Goal: Task Accomplishment & Management: Manage account settings

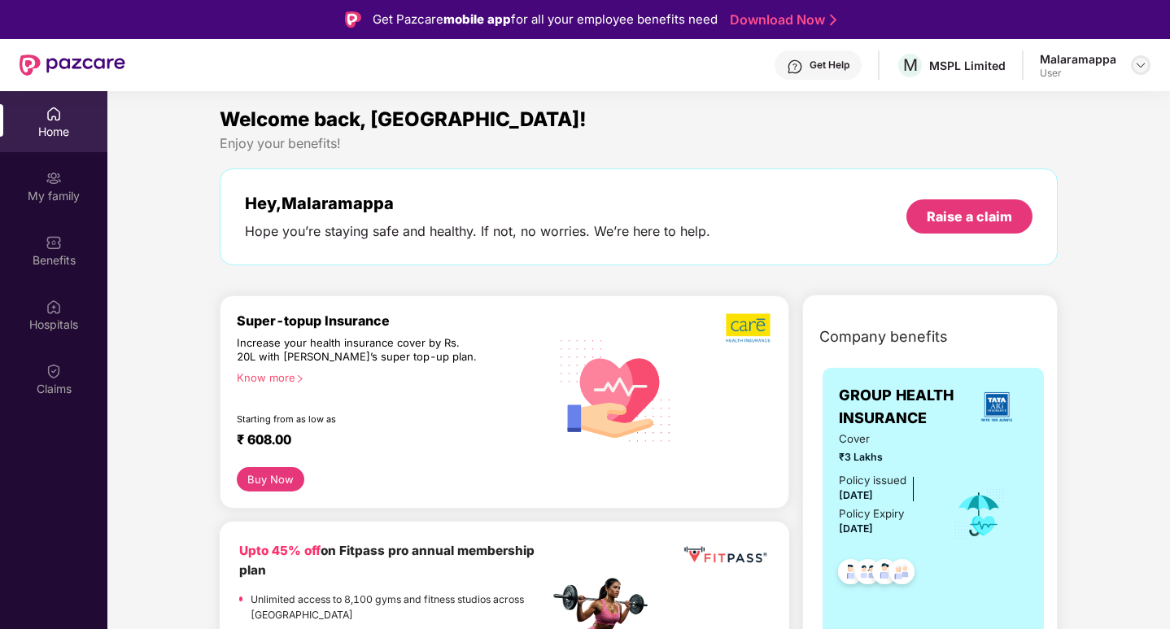
click at [1138, 63] on img at bounding box center [1140, 65] width 13 height 13
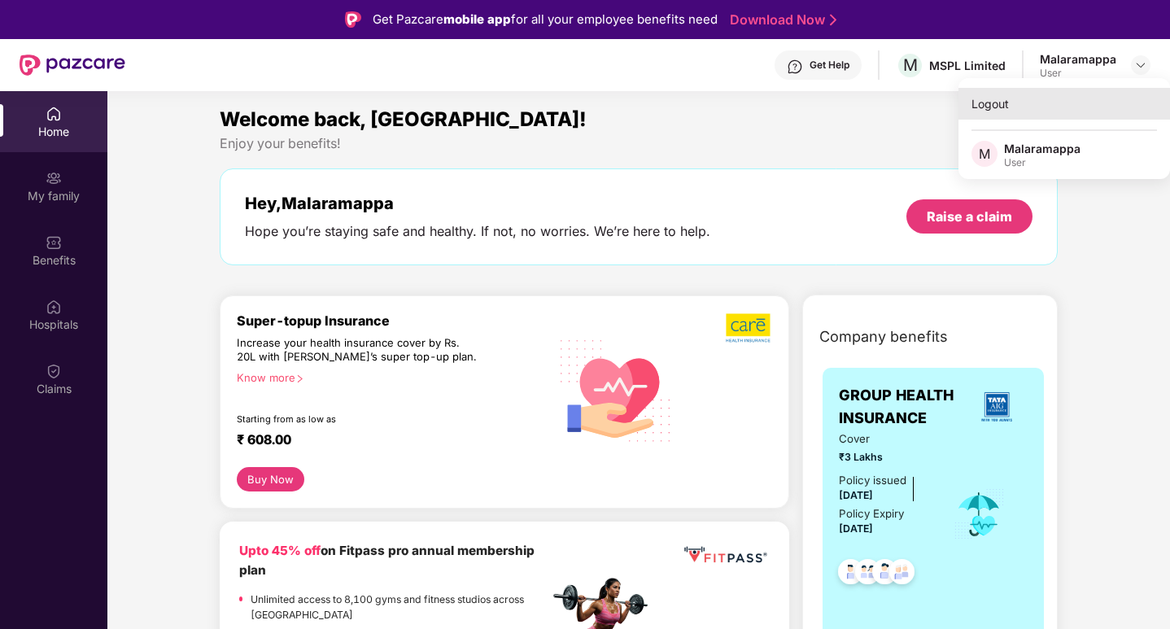
click at [999, 103] on div "Logout" at bounding box center [1065, 104] width 212 height 32
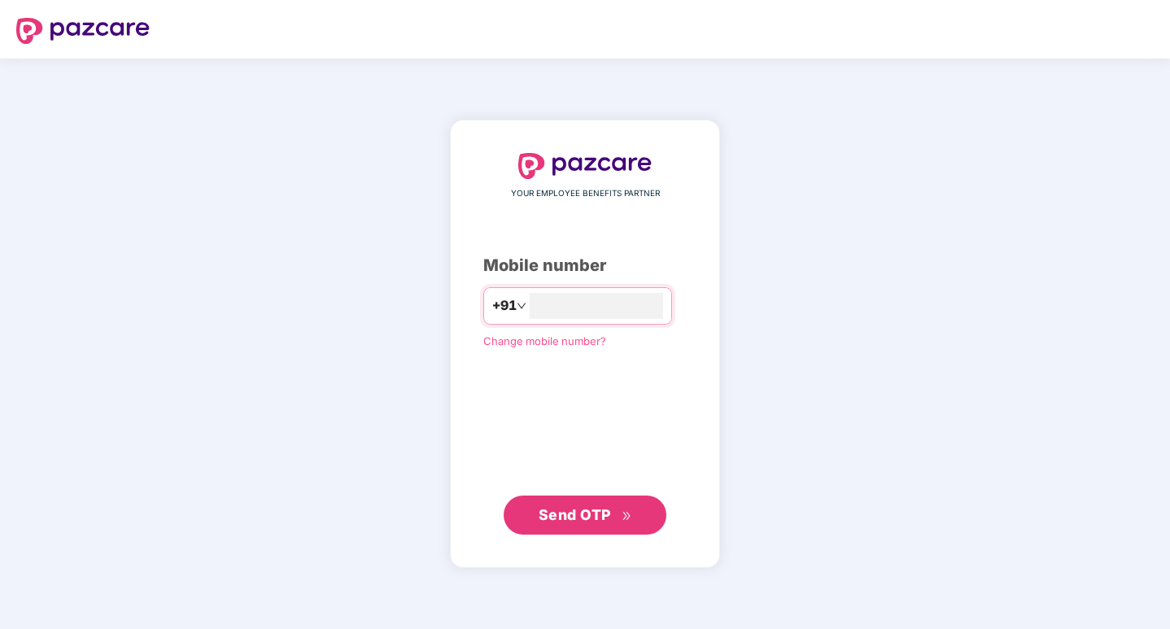
type input "**********"
click at [574, 518] on span "Send OTP" at bounding box center [575, 514] width 72 height 17
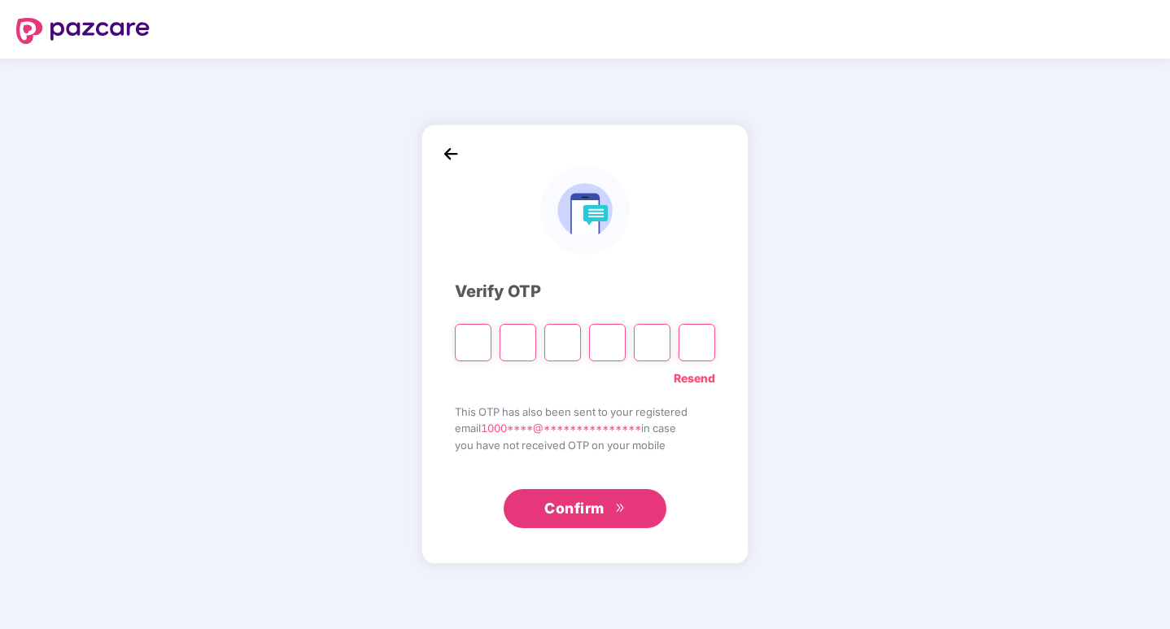
type input "*"
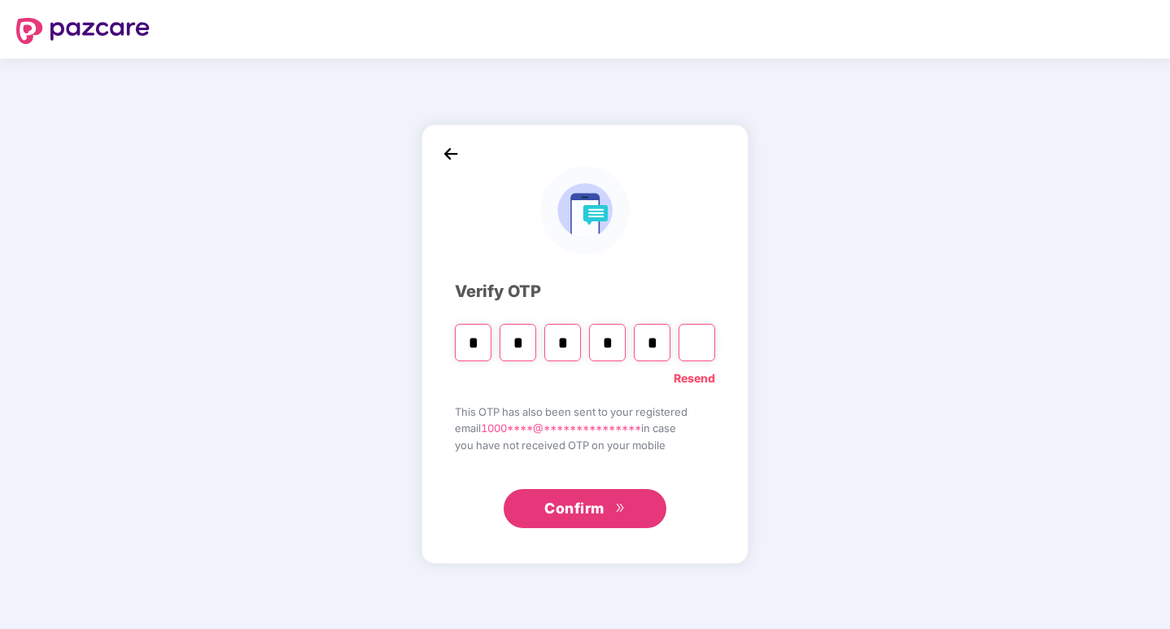
type input "*"
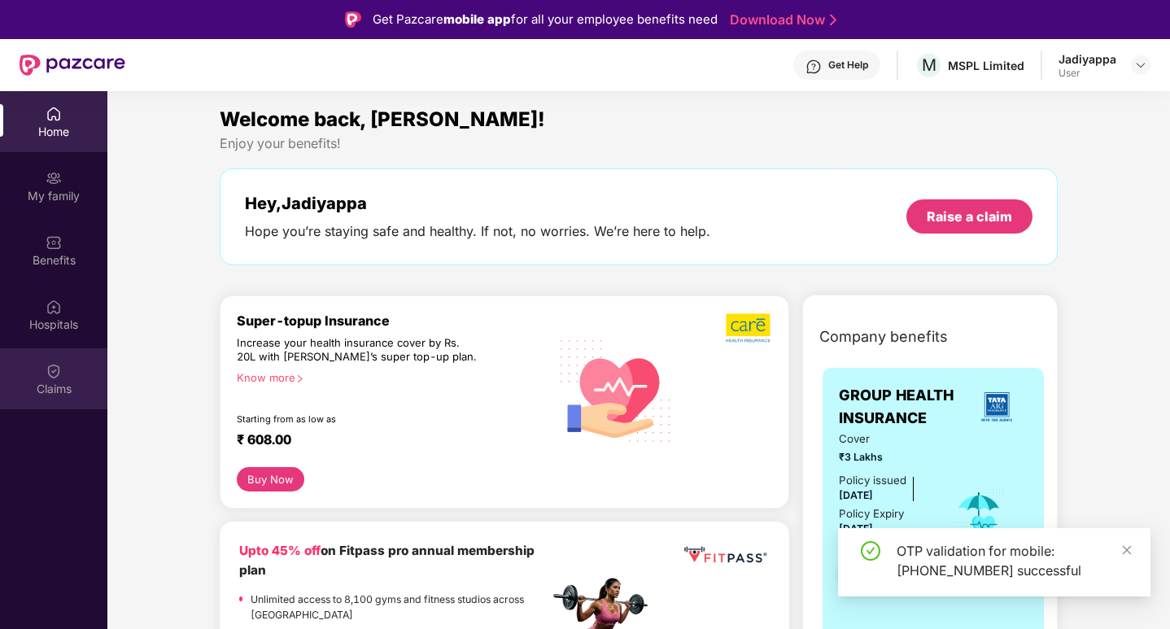
click at [55, 373] on img at bounding box center [54, 371] width 16 height 16
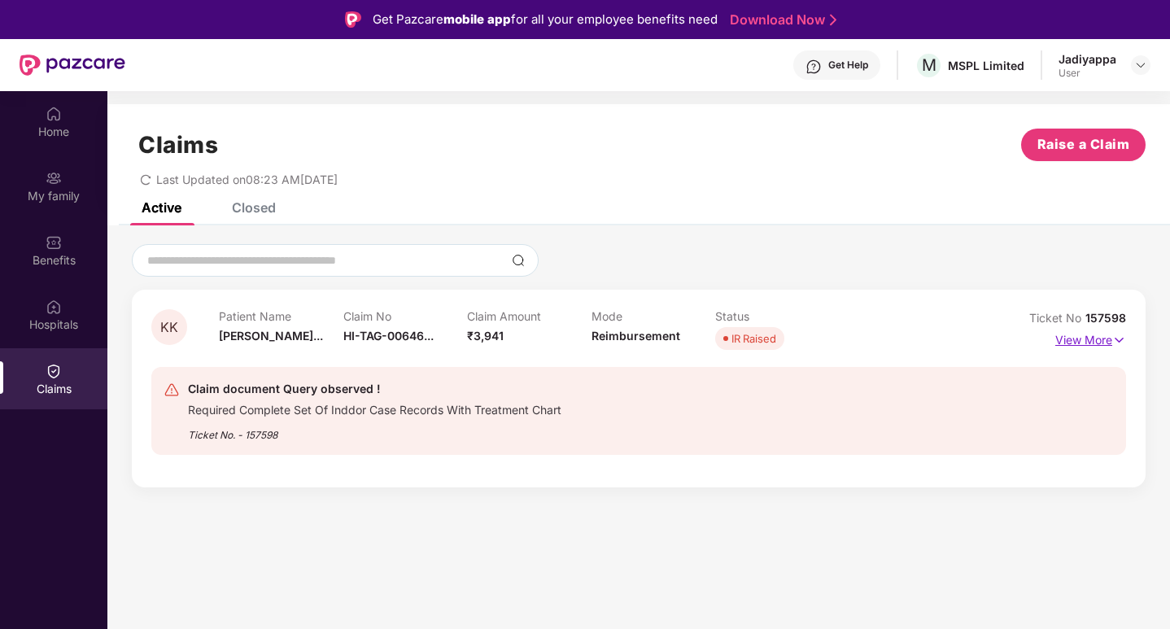
click at [1108, 336] on p "View More" at bounding box center [1090, 338] width 71 height 22
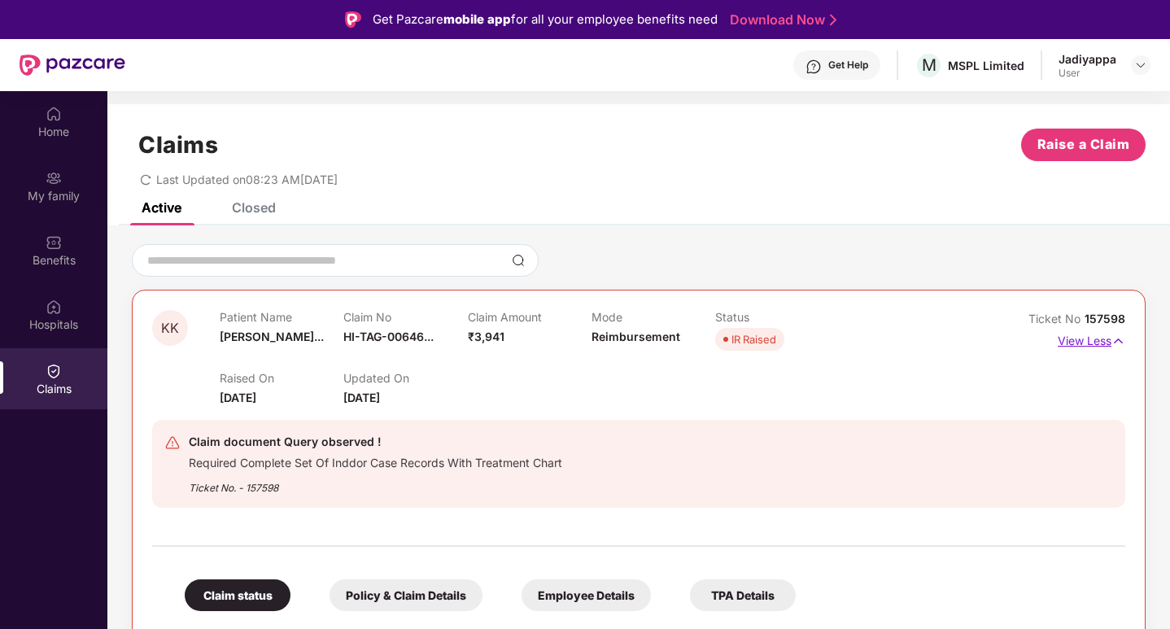
click at [1113, 344] on img at bounding box center [1119, 341] width 14 height 18
